Goal: Find specific page/section: Find specific page/section

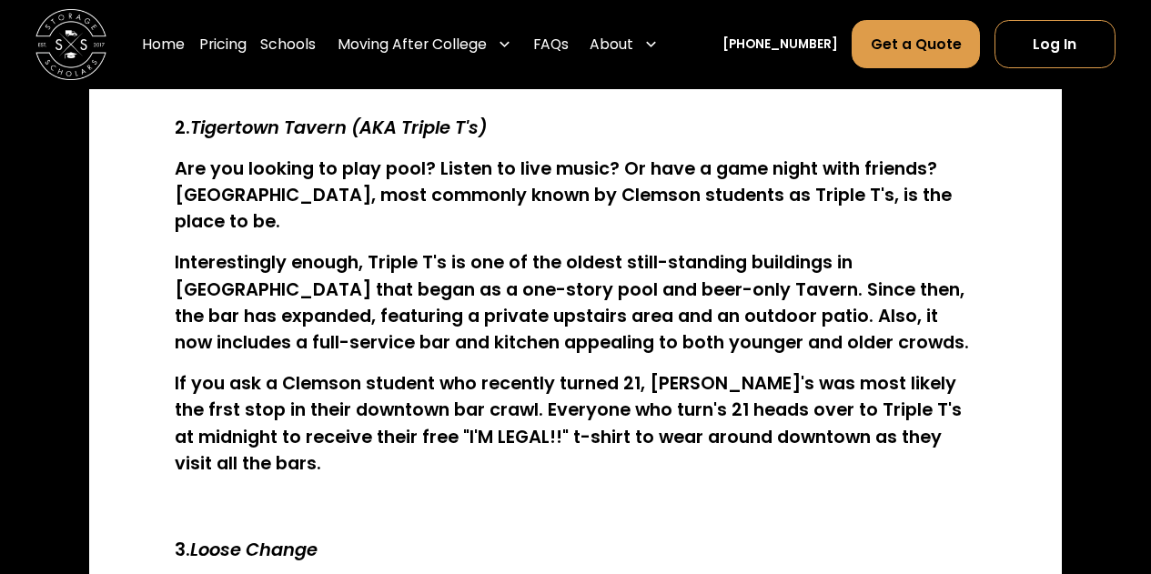
scroll to position [1448, 0]
click at [316, 34] on link "Schools" at bounding box center [288, 45] width 56 height 50
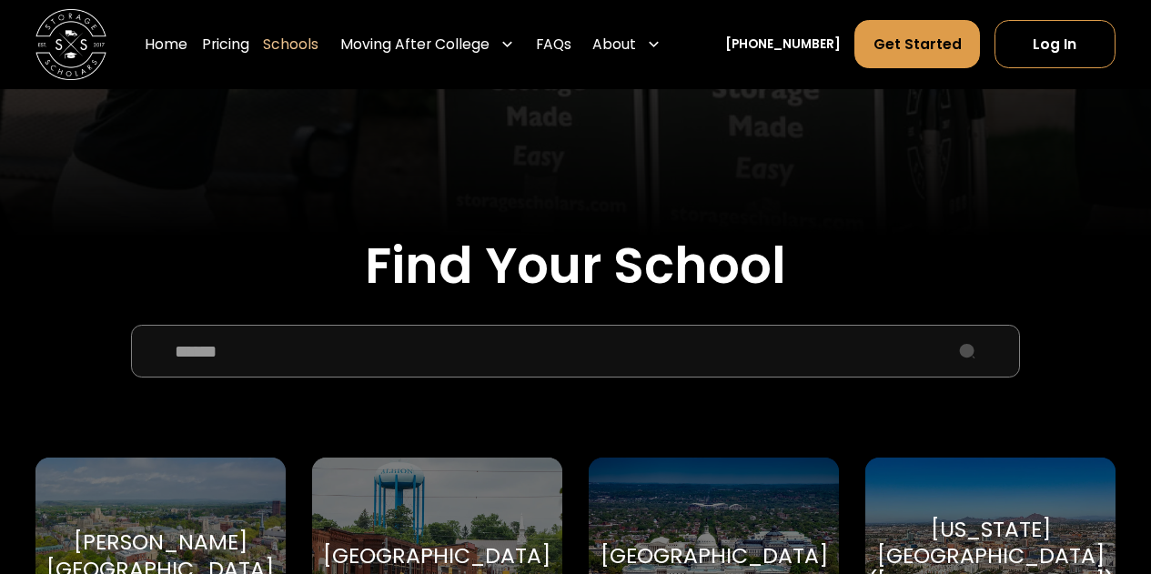
scroll to position [444, 0]
click at [504, 348] on input "School Select Form" at bounding box center [575, 351] width 889 height 54
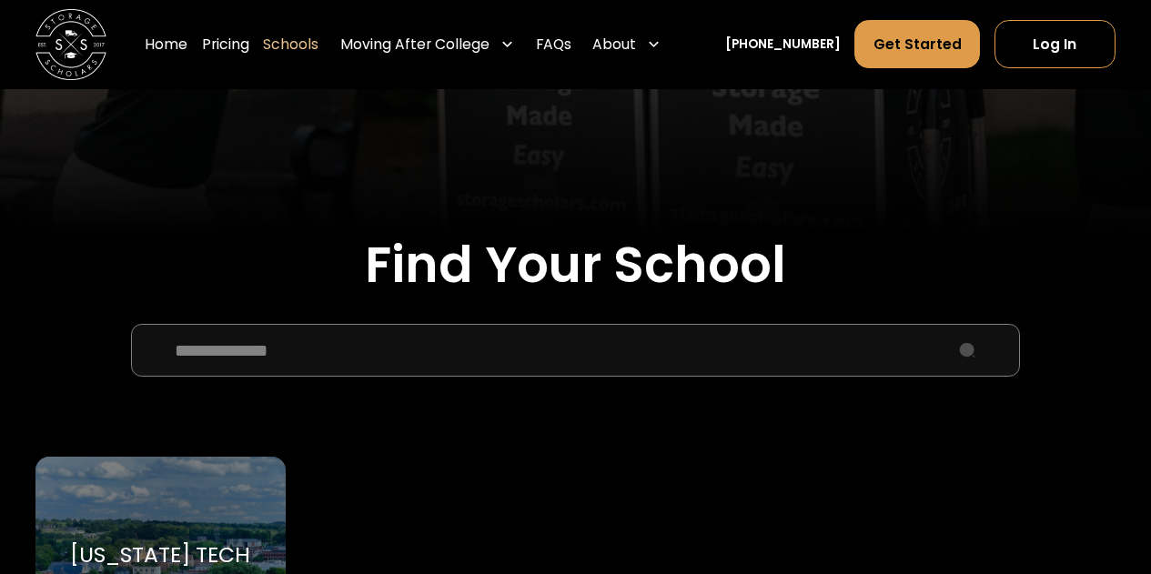
type input "**********"
click at [219, 489] on div "Virginia Tech Virginia Tech" at bounding box center [160, 555] width 250 height 196
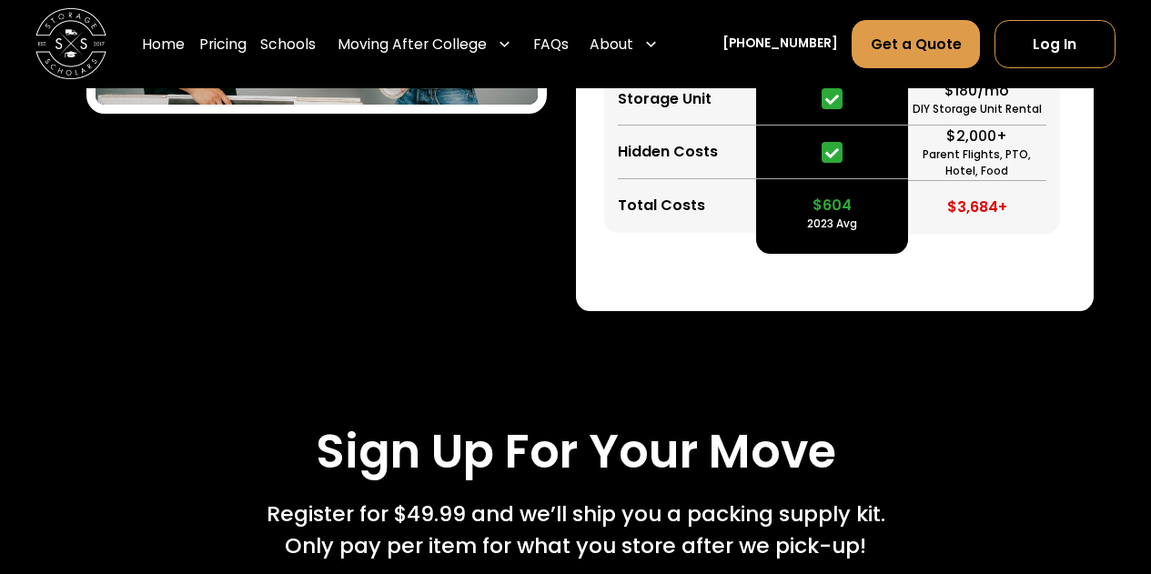
scroll to position [3237, 0]
